Goal: Navigation & Orientation: Find specific page/section

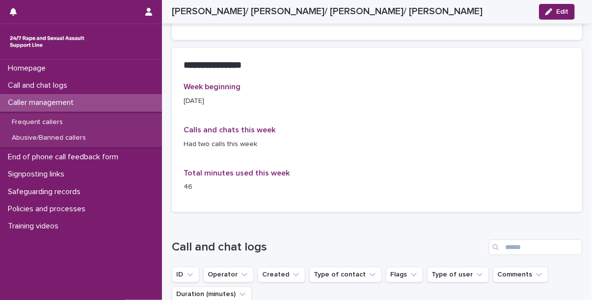
scroll to position [798, 0]
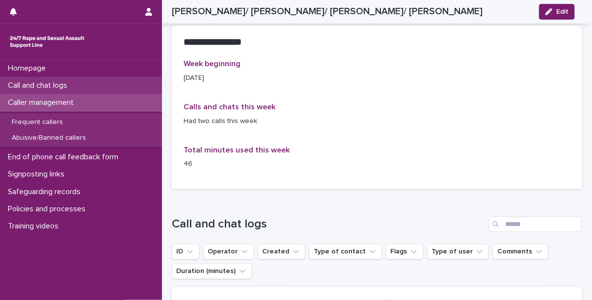
click at [58, 85] on p "Call and chat logs" at bounding box center [39, 85] width 71 height 9
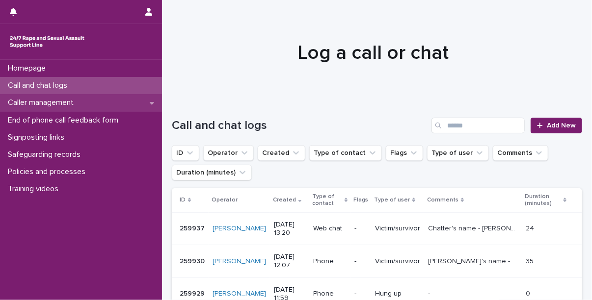
click at [50, 105] on p "Caller management" at bounding box center [42, 102] width 77 height 9
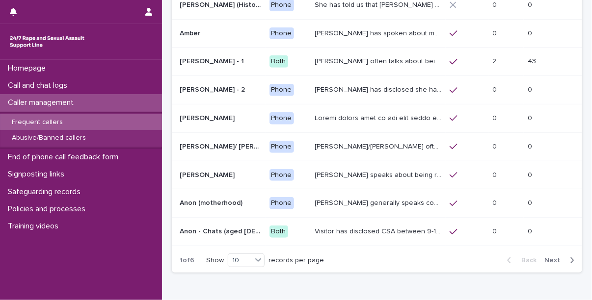
scroll to position [141, 0]
click at [549, 257] on span "Next" at bounding box center [555, 260] width 22 height 7
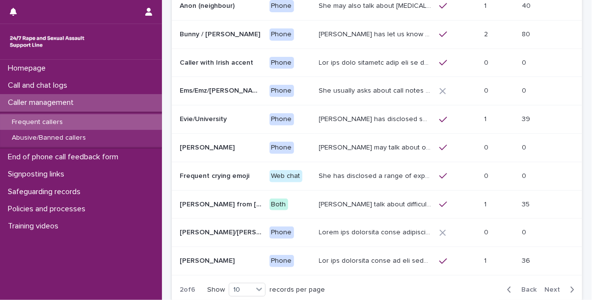
scroll to position [110, 0]
click at [547, 287] on span "Next" at bounding box center [555, 290] width 22 height 7
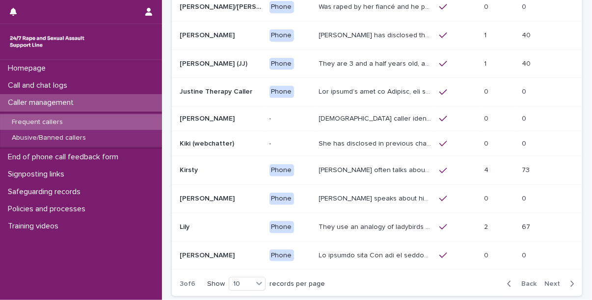
scroll to position [110, 0]
click at [489, 169] on p "4" at bounding box center [487, 169] width 6 height 10
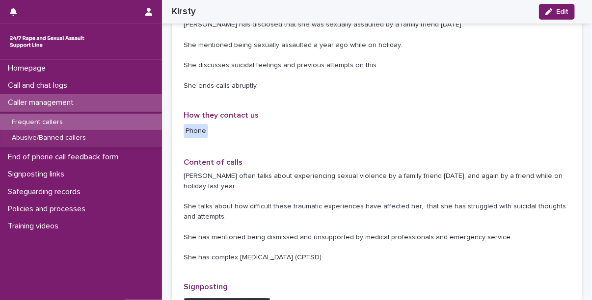
scroll to position [229, 0]
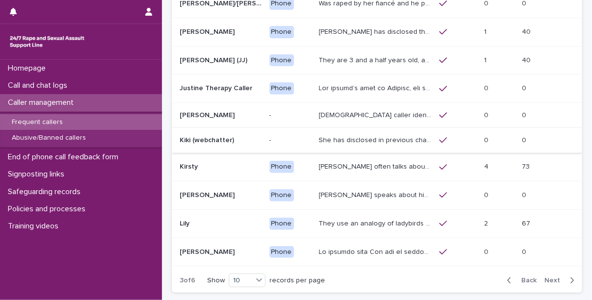
scroll to position [189, 0]
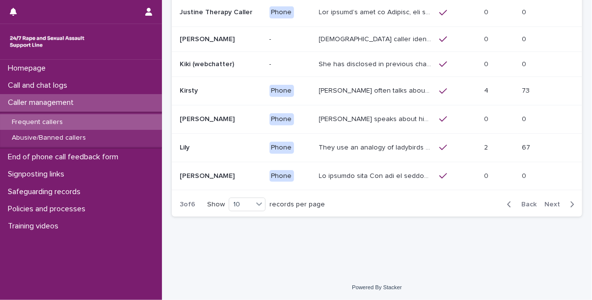
click at [547, 202] on span "Next" at bounding box center [555, 204] width 22 height 7
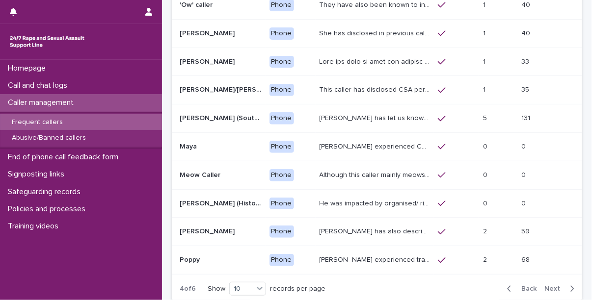
scroll to position [106, 0]
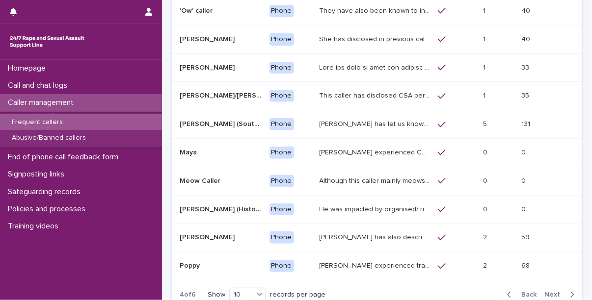
click at [548, 291] on span "Next" at bounding box center [555, 294] width 22 height 7
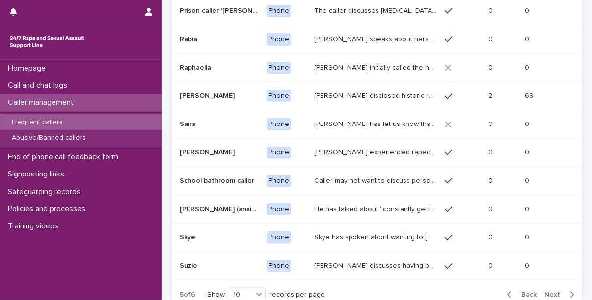
click at [548, 291] on span "Next" at bounding box center [555, 294] width 22 height 7
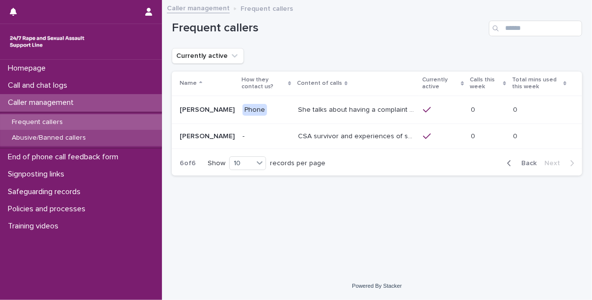
click at [51, 132] on div "Abusive/Banned callers" at bounding box center [81, 138] width 162 height 16
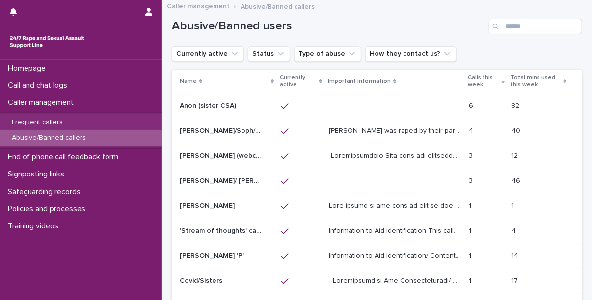
scroll to position [1, 0]
click at [207, 104] on p "Anon (sister CSA)" at bounding box center [209, 106] width 58 height 10
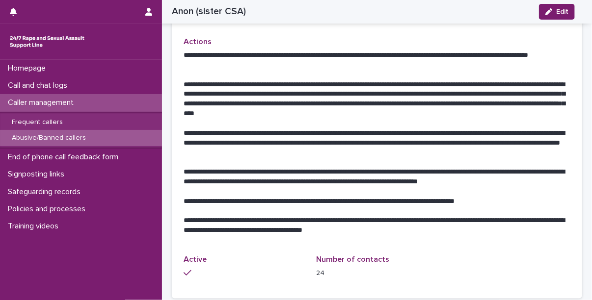
scroll to position [534, 0]
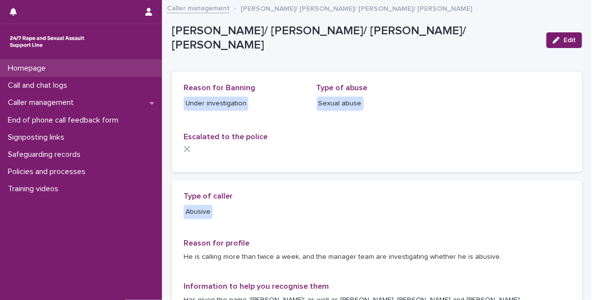
click at [38, 66] on p "Homepage" at bounding box center [29, 68] width 50 height 9
